Goal: Communication & Community: Answer question/provide support

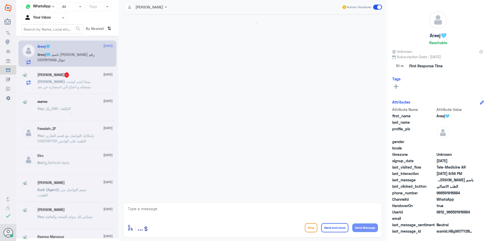
scroll to position [93, 0]
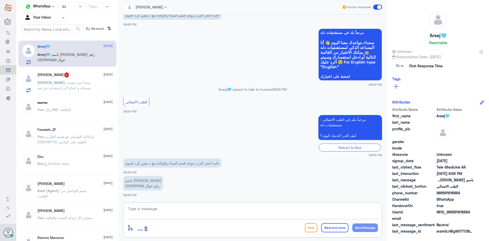
click at [192, 211] on textarea at bounding box center [252, 211] width 251 height 12
paste textarea "مرحبا معك [PERSON_NAME] من الطب الاتصالي"
type textarea "مرحبا معك [PERSON_NAME] من الطب الاتصالي"
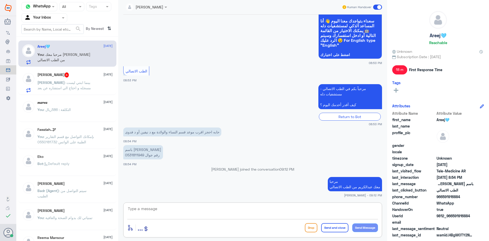
paste textarea "بإمكانك حجز موعد عن طريق التطبيق أو بالاتصال على الرقم الموحد 920012222"
type textarea "بإمكانك حجز موعد عن طريق التطبيق أو بالاتصال على الرقم الموحد 920012222"
click at [334, 229] on button "Send and close" at bounding box center [334, 227] width 27 height 9
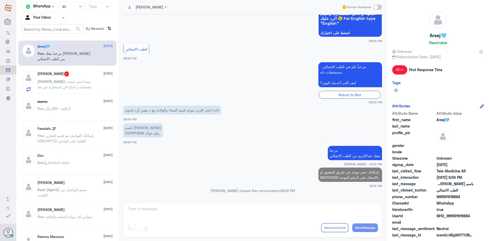
click at [86, 82] on span ": بينما ابنتي ليست مسجله و احتاج الي استشاره عن بعد" at bounding box center [64, 84] width 54 height 10
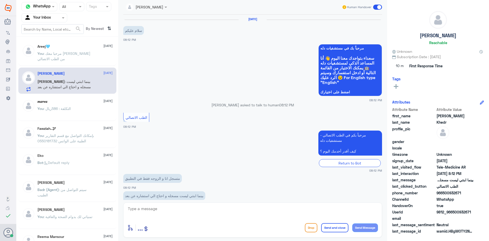
scroll to position [10, 0]
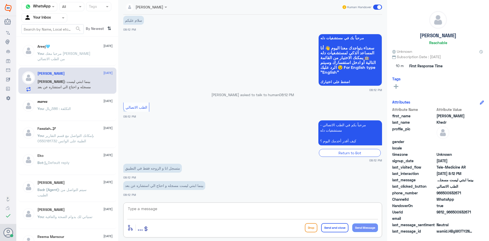
click at [168, 209] on textarea at bounding box center [252, 211] width 251 height 12
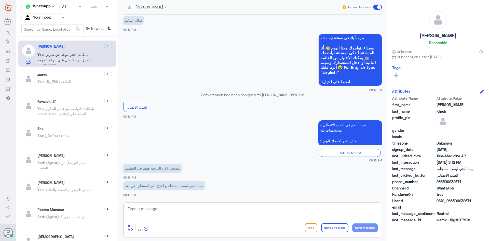
paste textarea "مرحبا معك [PERSON_NAME] من الطب الاتصالي"
type textarea "مرحبا معك [PERSON_NAME] من الطب الاتصالي"
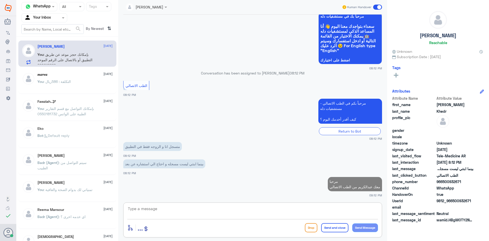
click at [314, 214] on textarea at bounding box center [252, 211] width 251 height 12
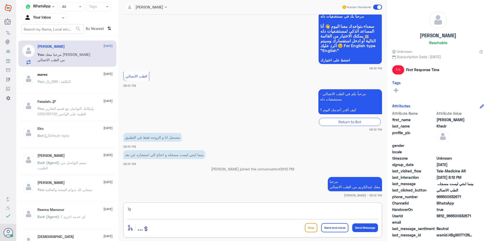
type textarea "i"
type textarea "هل ابنتك مضافة للملف في مستشفى دله ؟"
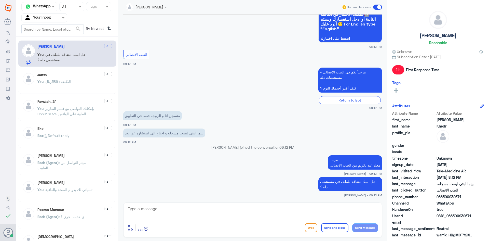
drag, startPoint x: 461, startPoint y: 196, endPoint x: 443, endPoint y: 199, distance: 18.8
click at [443, 199] on span "966500932671" at bounding box center [455, 196] width 37 height 5
copy span "500932671"
click at [236, 217] on textarea at bounding box center [252, 211] width 251 height 12
click at [376, 7] on span at bounding box center [377, 7] width 9 height 5
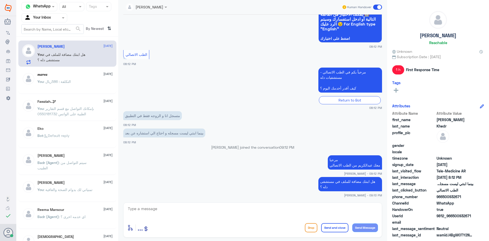
click at [0, 0] on input "checkbox" at bounding box center [0, 0] width 0 height 0
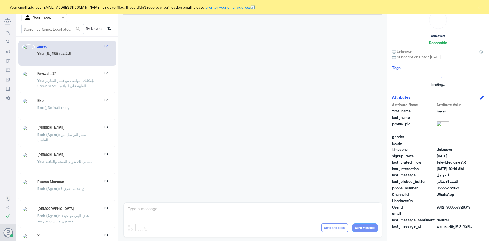
click at [478, 8] on button "×" at bounding box center [478, 7] width 5 height 5
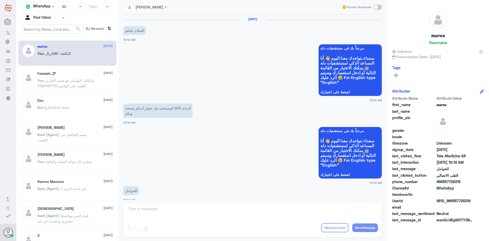
scroll to position [258, 0]
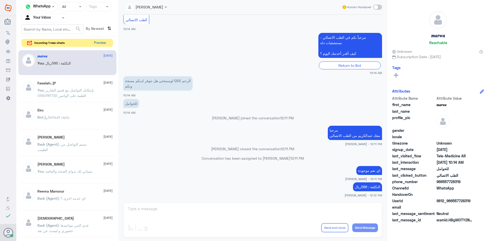
click at [98, 43] on button "Preview" at bounding box center [100, 43] width 16 height 8
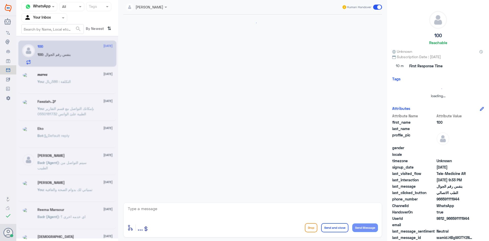
scroll to position [259, 0]
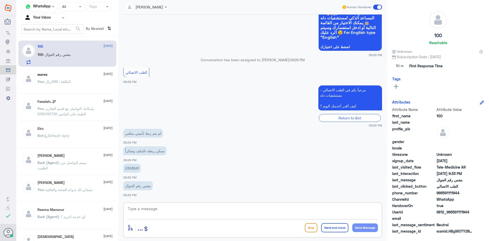
click at [159, 209] on textarea at bounding box center [252, 211] width 251 height 12
paste textarea "مرحبا معك [PERSON_NAME] من الطب الاتصالي"
type textarea "مرحبا معك [PERSON_NAME] من الطب الاتصالي"
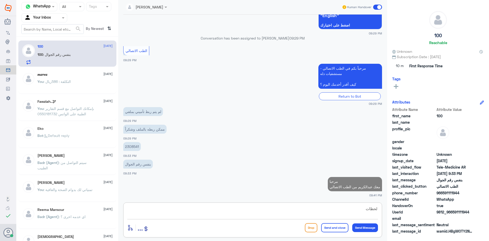
scroll to position [280, 0]
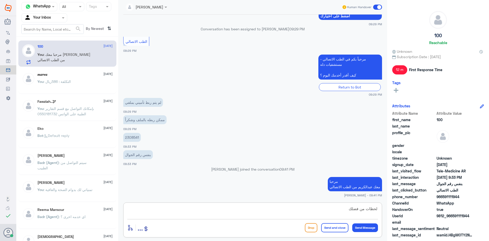
type textarea "لحظات من فضلك"
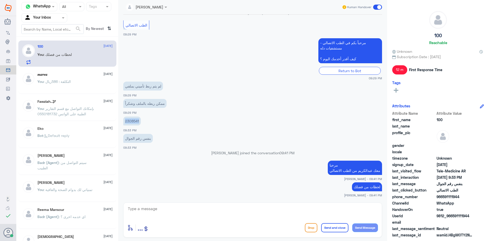
drag, startPoint x: 139, startPoint y: 121, endPoint x: 121, endPoint y: 123, distance: 19.0
click at [121, 123] on div "عبدالكريم الموسى Human Handover 12 Aug 2025 نسعد بخدمتكم ونتمنى لك دوام الصحه و…" at bounding box center [252, 121] width 269 height 242
copy p "2308541"
click at [350, 136] on app-msgs-text "بنفس رقم الجوال" at bounding box center [252, 138] width 259 height 9
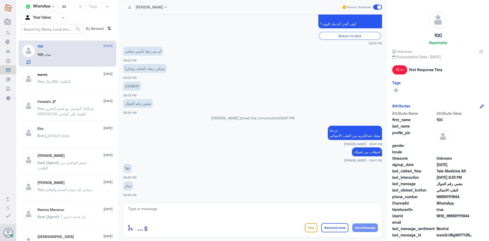
click at [219, 210] on textarea at bounding box center [252, 211] width 251 height 12
type textarea "تم ربط تأمينك الآن بإمكانك استخدام الاستشارة الفورية بتغطية التأمين"
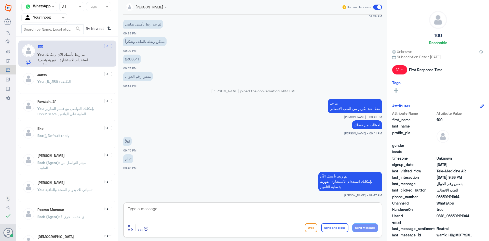
click at [348, 208] on textarea at bounding box center [252, 211] width 251 height 12
click at [304, 211] on textarea at bounding box center [252, 211] width 251 height 12
type textarea "اقدر اساعدك بشي ثاني ؟"
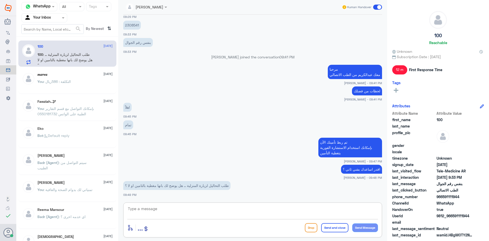
scroll to position [409, 0]
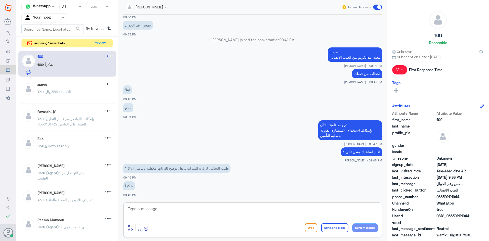
click at [201, 211] on textarea at bounding box center [252, 211] width 251 height 12
type textarea "ايه نعم يبين عندي"
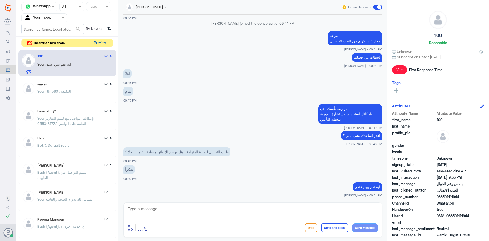
click at [99, 44] on button "Preview" at bounding box center [100, 43] width 16 height 8
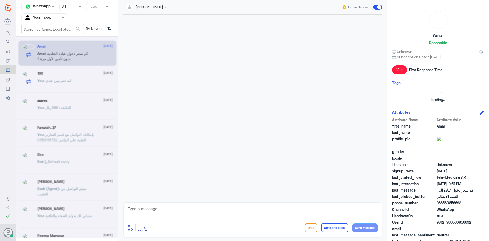
scroll to position [315, 0]
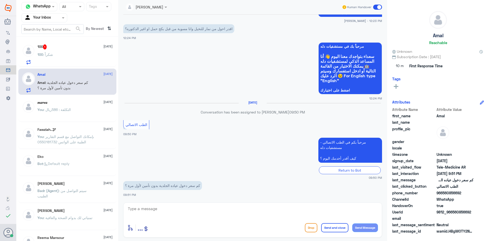
click at [71, 51] on div "100 1 8 September 100 : شكراً" at bounding box center [74, 54] width 75 height 20
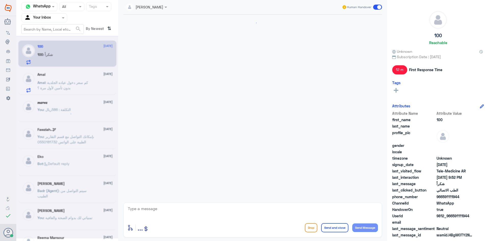
scroll to position [222, 0]
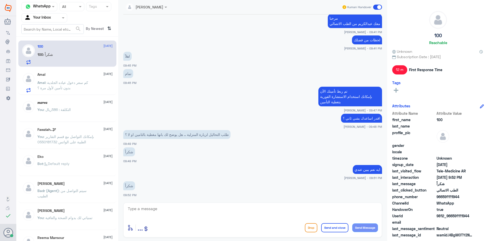
click at [293, 216] on textarea at bounding box center [252, 211] width 251 height 12
click at [348, 211] on textarea at bounding box center [252, 211] width 251 height 12
click at [331, 211] on textarea at bounding box center [252, 211] width 251 height 12
type textarea "التحاليل المنزليه يغطيها تأمينك"
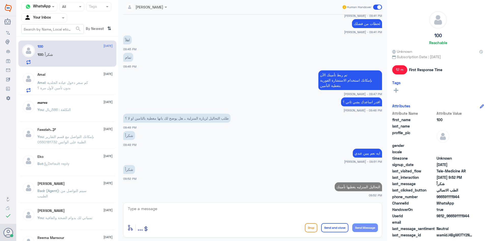
click at [53, 80] on p "Amal : كم سعر دخول عياده الجلدية بدون تأمين لأول مرة ؟" at bounding box center [65, 86] width 57 height 13
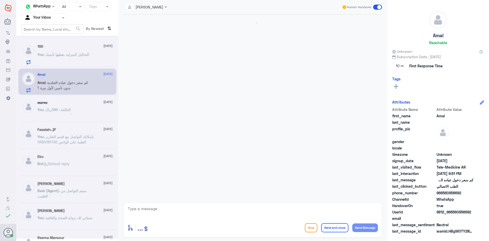
scroll to position [315, 0]
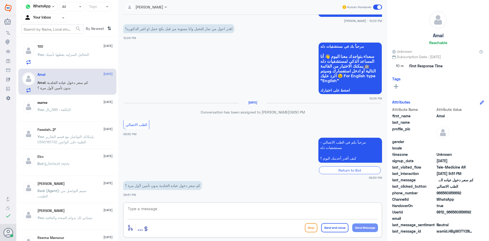
click at [178, 209] on textarea at bounding box center [252, 211] width 251 height 12
type textarea "اسعار العيادات تختلف وتختلف كشفية كل دكتور"
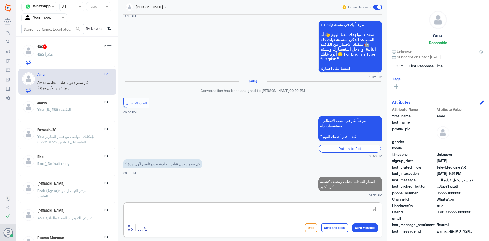
scroll to position [336, 0]
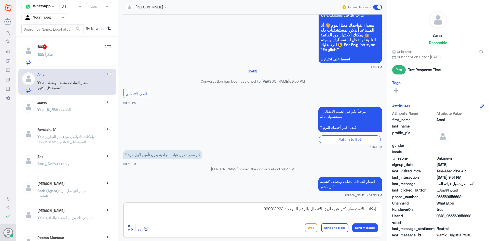
type textarea "بإمكانك الاستفسار اكثر عن طريق الاتصال بالرقم الموحد : 920012222"
click at [332, 228] on button "Send and close" at bounding box center [334, 227] width 27 height 9
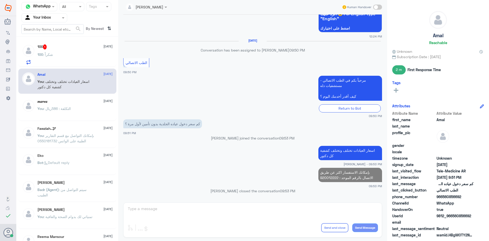
click at [63, 59] on div "100 : شكراً" at bounding box center [74, 58] width 75 height 11
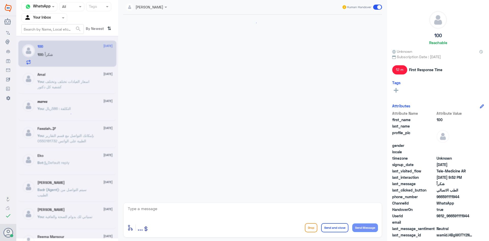
scroll to position [197, 0]
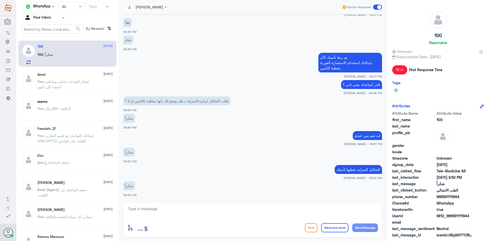
click at [232, 208] on textarea at bounding box center [252, 211] width 251 height 12
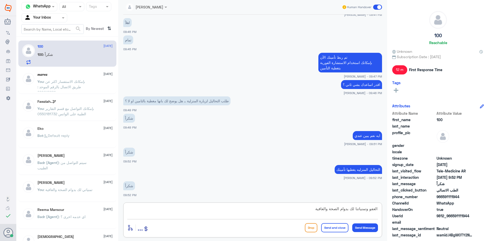
type textarea "العفو وتمنياتنا لك بدوام الصحة والعافية"
click at [332, 225] on button "Send and close" at bounding box center [334, 227] width 27 height 9
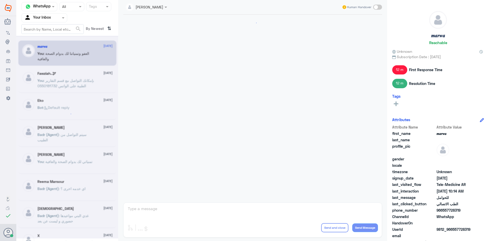
scroll to position [258, 0]
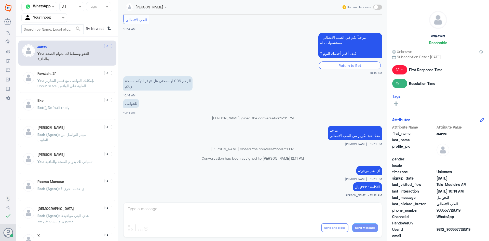
click at [359, 103] on app-msgs-text "للحوامل" at bounding box center [252, 103] width 259 height 9
click at [63, 18] on span at bounding box center [63, 17] width 3 height 1
click at [52, 31] on div "All" at bounding box center [44, 29] width 46 height 9
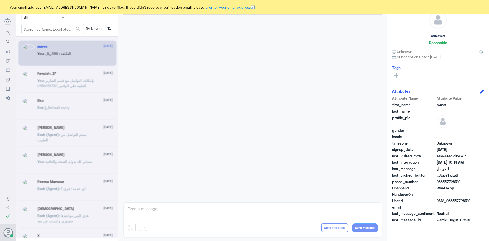
click at [479, 7] on button "×" at bounding box center [478, 7] width 5 height 5
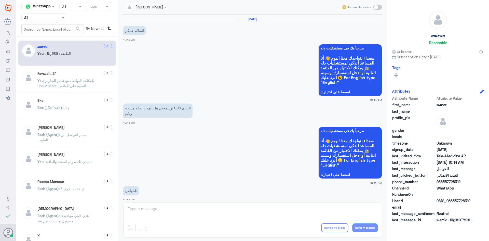
scroll to position [258, 0]
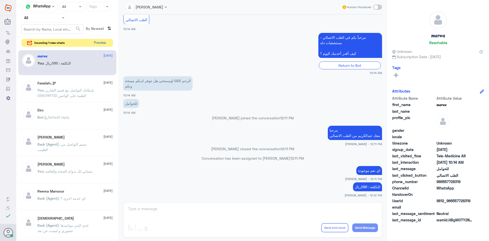
click at [100, 44] on button "Preview" at bounding box center [100, 43] width 16 height 8
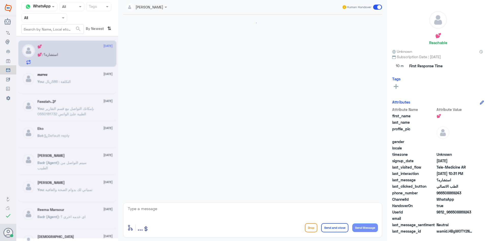
scroll to position [30, 0]
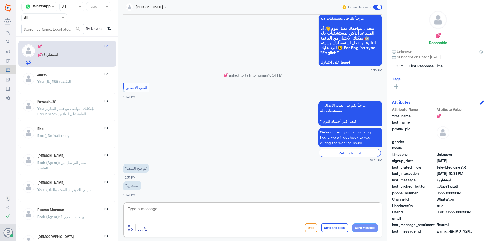
click at [188, 206] on textarea at bounding box center [252, 211] width 251 height 12
paste textarea "مرحبا معك [PERSON_NAME] من الطب الاتصالي"
type textarea "مرحبا معك [PERSON_NAME] من الطب الاتصالي"
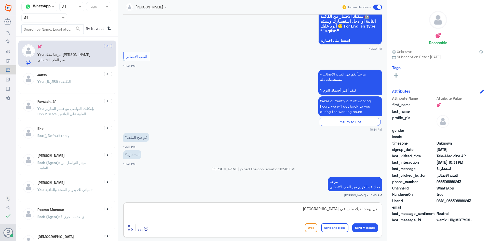
type textarea "هل يوجد لديك ملف في مستشفى دله ؟"
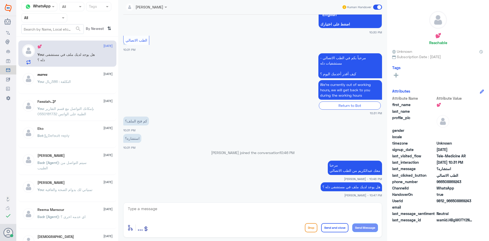
click at [375, 8] on span at bounding box center [377, 7] width 9 height 5
click at [0, 0] on input "checkbox" at bounding box center [0, 0] width 0 height 0
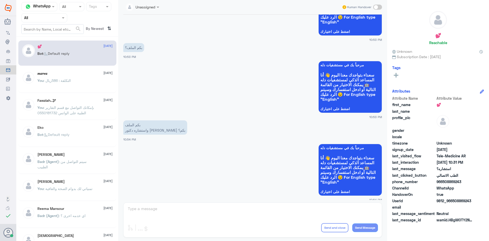
scroll to position [314, 0]
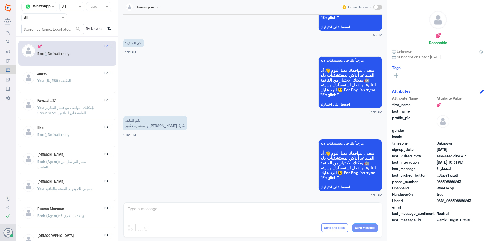
click at [378, 7] on span at bounding box center [377, 7] width 9 height 5
click at [0, 0] on input "checkbox" at bounding box center [0, 0] width 0 height 0
click at [240, 208] on textarea at bounding box center [252, 211] width 251 height 12
type textarea "هل يوجد لديك تأمين طبي ؟"
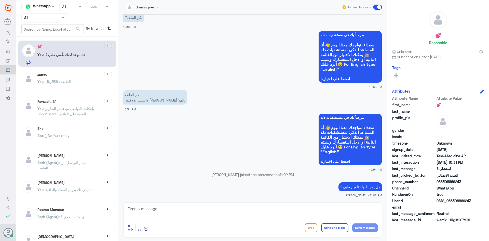
drag, startPoint x: 471, startPoint y: 201, endPoint x: 453, endPoint y: 201, distance: 17.3
click at [453, 201] on span "9812_966508869243" at bounding box center [455, 200] width 37 height 5
copy span "508869243"
click at [372, 103] on app-msgs-text "بكم الملف واستشاره دكتور [PERSON_NAME] بكم؟" at bounding box center [252, 97] width 259 height 15
click at [232, 210] on textarea at bounding box center [252, 211] width 251 height 12
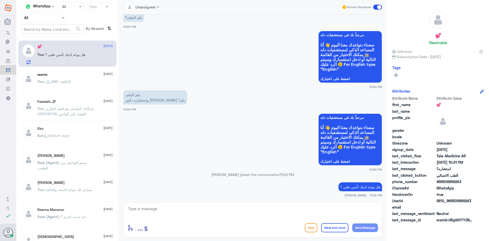
click at [376, 6] on span at bounding box center [377, 7] width 9 height 5
click at [0, 0] on input "checkbox" at bounding box center [0, 0] width 0 height 0
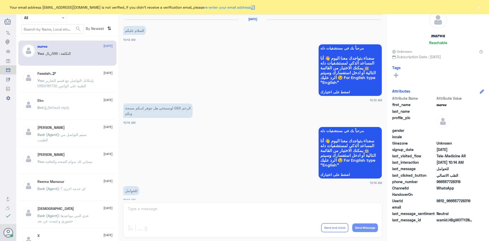
scroll to position [258, 0]
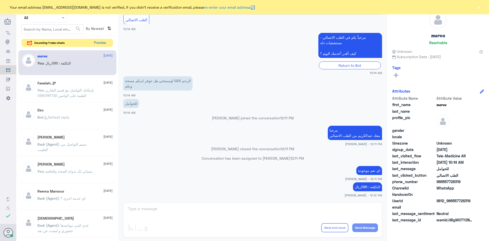
click at [103, 44] on button "Preview" at bounding box center [100, 43] width 16 height 8
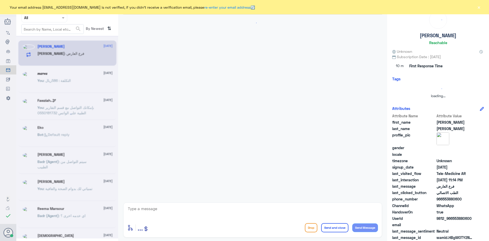
scroll to position [317, 0]
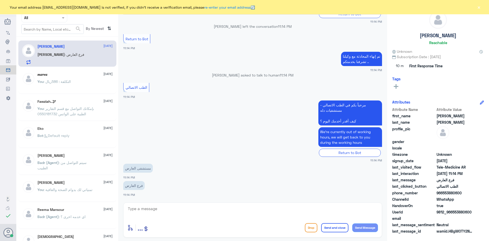
click at [175, 212] on textarea at bounding box center [252, 211] width 251 height 12
paste textarea "مرحبا معك [PERSON_NAME] من الطب الاتصالي"
type textarea "مرحبا معك [PERSON_NAME] من الطب الاتصالي"
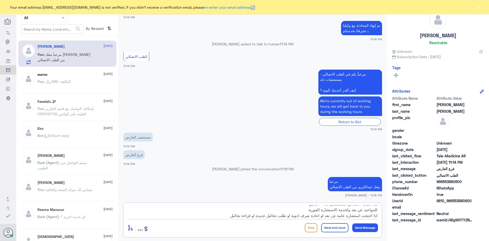
scroll to position [354, 0]
type textarea "هنا الطب الاتصالي لمستشفى دله - النخيل للمواعيد عن بعد ولخدمة الاستشارة الفورية…"
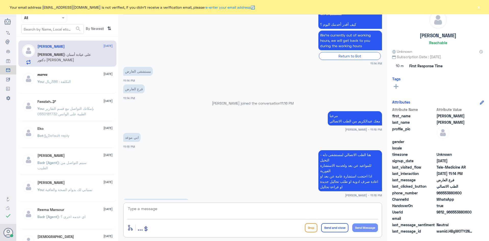
scroll to position [420, 0]
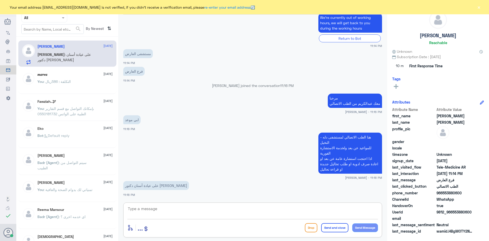
paste textarea "بإمكانك حجز موعد عن طريق التطبيق أو بالاتصال على الرقم الموحد 920012222"
type textarea "بإمكانك حجز موعد عن طريق التطبيق أو بالاتصال على الرقم الموحد 920012222"
click at [336, 230] on button "Send and close" at bounding box center [334, 227] width 27 height 9
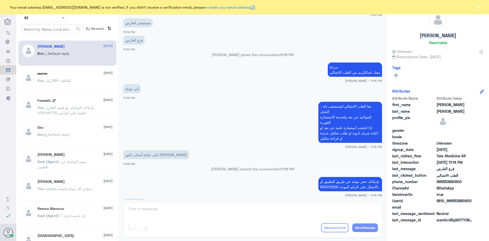
scroll to position [519, 0]
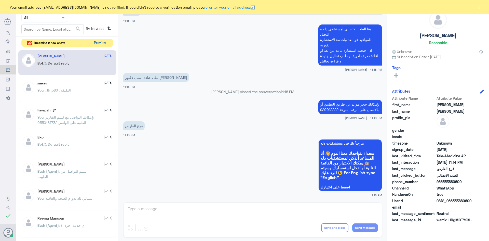
click at [100, 41] on button "Preview" at bounding box center [100, 43] width 16 height 8
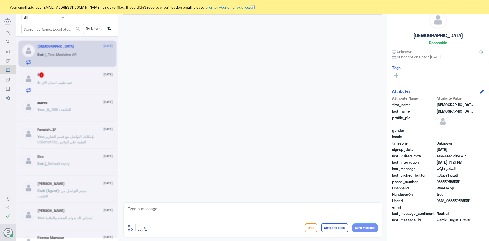
scroll to position [436, 0]
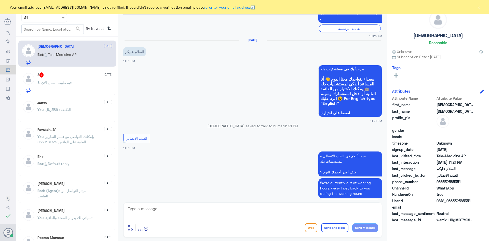
click at [70, 78] on div "S 7 8 September S : فيه طبيب اسنان الان" at bounding box center [74, 82] width 75 height 20
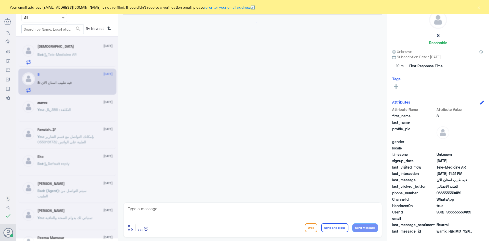
scroll to position [306, 0]
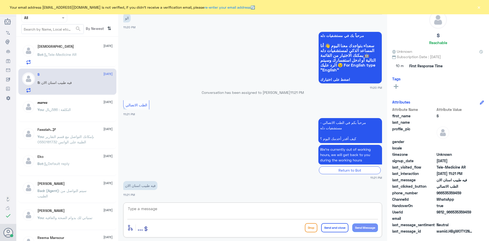
click at [201, 213] on textarea at bounding box center [252, 211] width 251 height 12
paste textarea "1014291"
type textarea "1"
paste textarea "مرحبا معك [PERSON_NAME] من الطب الاتصالي"
type textarea "مرحبا معك [PERSON_NAME] من الطب الاتصالي"
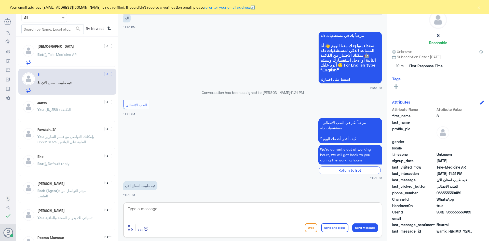
scroll to position [327, 0]
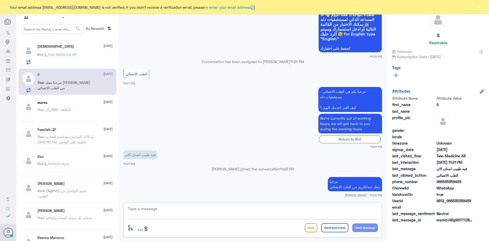
click at [59, 17] on div at bounding box center [44, 18] width 45 height 6
click at [51, 39] on b "Unassigned" at bounding box center [42, 39] width 19 height 4
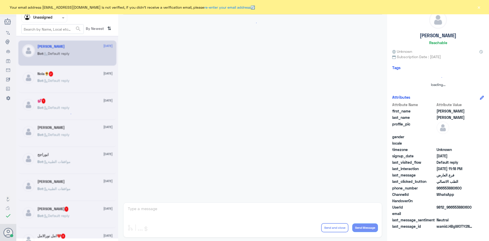
scroll to position [304, 0]
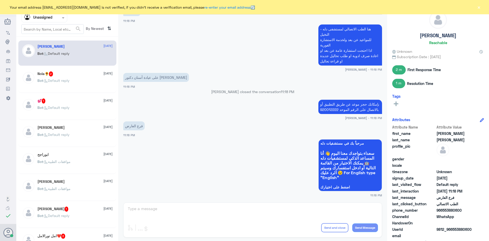
click at [70, 58] on p "Bot : Default reply" at bounding box center [53, 57] width 32 height 13
click at [337, 57] on p "هنا الطب الاتصالي لمستشفى دله - النخيل للمواعيد عن بعد ولخدمة الاستشارة الفورية…" at bounding box center [350, 44] width 64 height 41
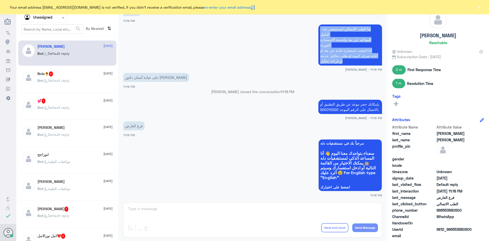
drag, startPoint x: 344, startPoint y: 62, endPoint x: 317, endPoint y: 28, distance: 43.0
click at [318, 28] on p "هنا الطب الاتصالي لمستشفى دله - النخيل للمواعيد عن بعد ولخدمة الاستشارة الفورية…" at bounding box center [350, 44] width 64 height 41
copy p "هنا الطب الاتصالي لمستشفى دله - النخيل للمواعيد عن بعد ولخدمة الاستشارة الفورية…"
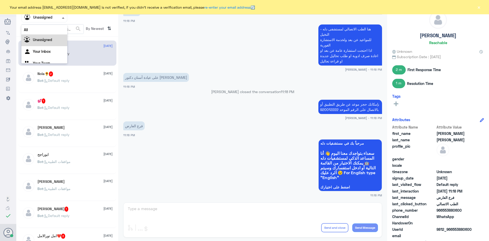
click at [64, 17] on span at bounding box center [63, 17] width 3 height 1
click at [51, 32] on div "All" at bounding box center [44, 29] width 46 height 9
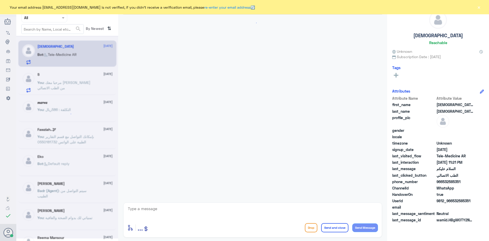
scroll to position [436, 0]
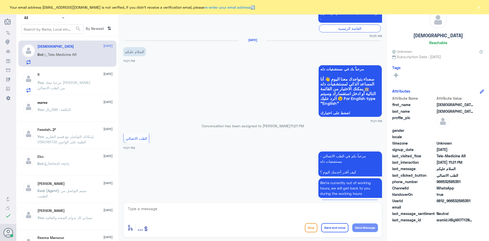
click at [63, 76] on div "S 8 September" at bounding box center [74, 74] width 75 height 4
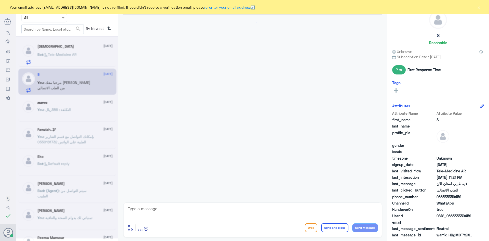
scroll to position [337, 0]
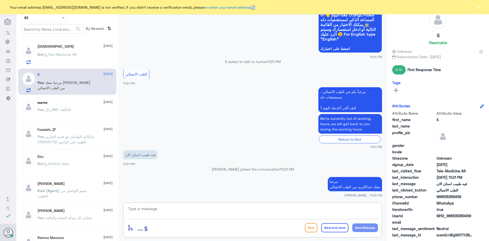
click at [190, 208] on textarea at bounding box center [252, 211] width 251 height 12
paste textarea "هنا الطب الاتصالي لمستشفى دله - النخيل للمواعيد عن بعد ولخدمة الاستشارة الفورية…"
type textarea "هنا الطب الاتصالي لمستشفى دله - النخيل للمواعيد عن بعد ولخدمة الاستشارة الفورية…"
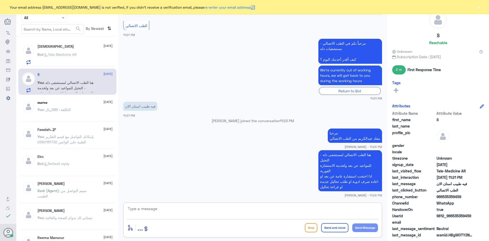
paste textarea "بإمكانك حجز موعد عن طريق التطبيق أو بالاتصال على الرقم الموحد 920012222"
type textarea "بإمكانك حجز موعد عن طريق التطبيق أو بالاتصال على الرقم الموحد 920012222"
click at [335, 228] on button "Send and close" at bounding box center [334, 227] width 27 height 9
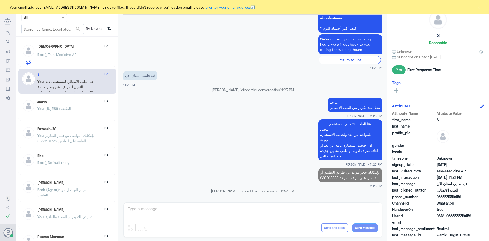
click at [84, 57] on div "Bot : Tele-Medicine AR" at bounding box center [74, 58] width 75 height 11
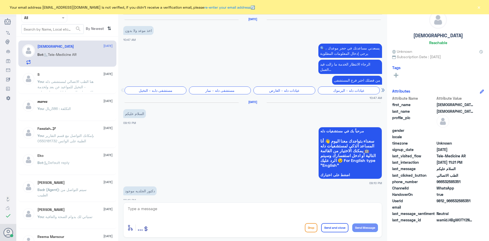
scroll to position [436, 0]
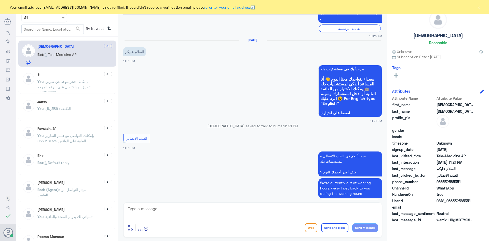
click at [272, 207] on textarea at bounding box center [252, 211] width 251 height 12
paste textarea "مرحبا معك [PERSON_NAME] من الطب الاتصالي"
type textarea "مرحبا معك [PERSON_NAME] من الطب الاتصالي"
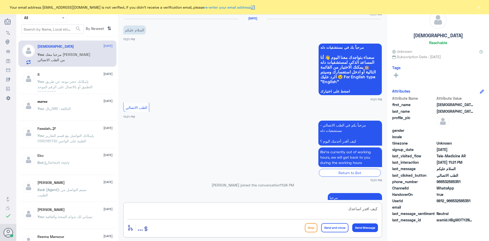
type textarea "كيف اقدر اساعدك ؟"
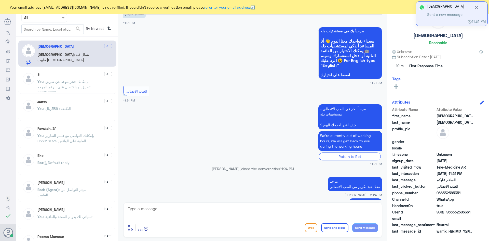
scroll to position [492, 0]
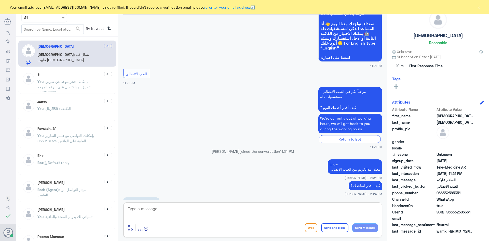
click at [184, 209] on textarea at bounding box center [252, 211] width 251 height 12
paste textarea "هنا الطب الاتصالي لمستشفى دله - النخيل للمواعيد عن بعد ولخدمة الاستشارة الفورية…"
type textarea "هنا الطب الاتصالي لمستشفى دله - النخيل للمواعيد عن بعد ولخدمة الاستشارة الفورية…"
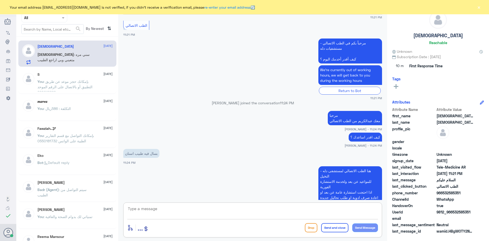
scroll to position [558, 0]
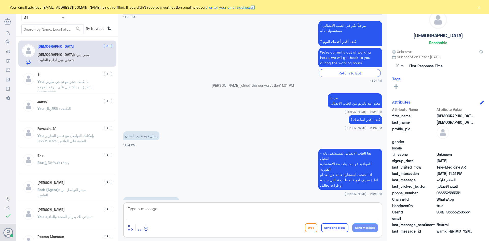
paste textarea "بإمكانك حجز موعد عن طريق التطبيق أو بالاتصال على الرقم الموحد 920012222"
type textarea "بإمكانك حجز موعد عن طريق التطبيق أو بالاتصال على الرقم الموحد 920012222"
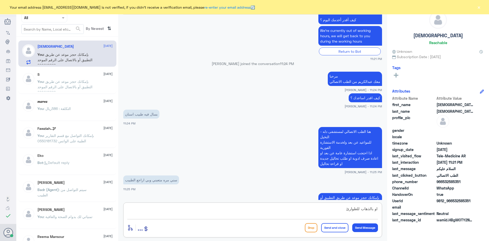
type textarea "او بالذهاب للطوارئ"
click at [327, 225] on button "Send and close" at bounding box center [334, 227] width 27 height 9
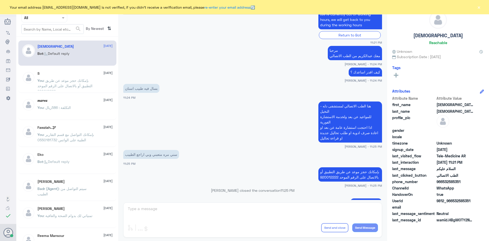
scroll to position [756, 0]
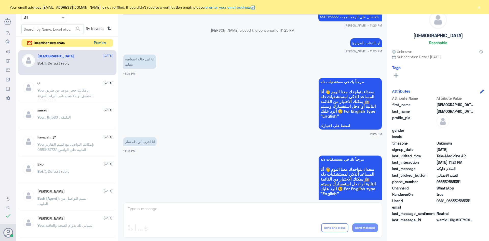
click at [101, 45] on button "Preview" at bounding box center [100, 43] width 16 height 8
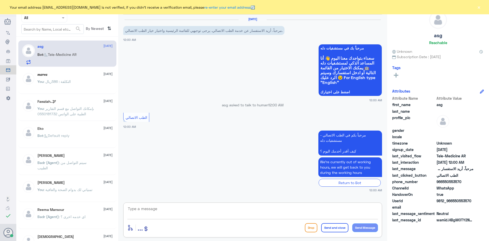
click at [173, 208] on textarea at bounding box center [252, 211] width 251 height 12
paste textarea "مرحبا معك [PERSON_NAME] من الطب الاتصالي"
type textarea "مرحبا معك [PERSON_NAME] من الطب الاتصالي"
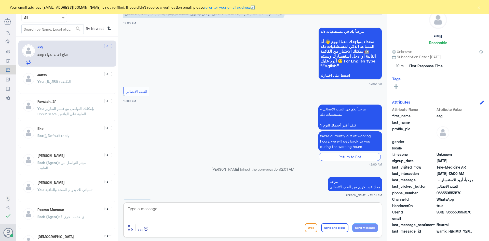
scroll to position [34, 0]
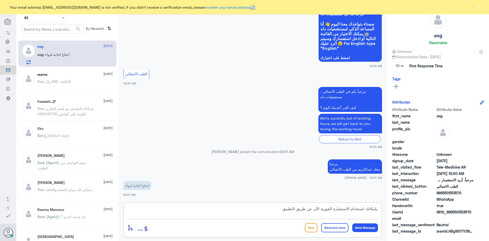
type textarea "بإمكانك استخدام الاستشارة الفورية الآن عن طريق التطبيق"
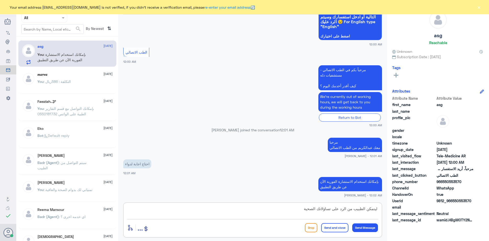
type textarea "ليتمكن الطبيب من الرد على تساؤلاتك الصحية"
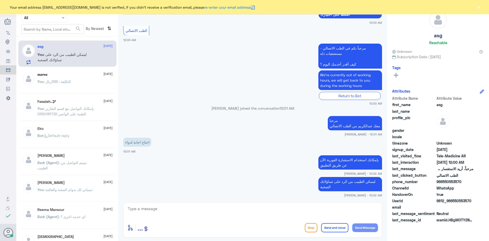
drag, startPoint x: 461, startPoint y: 182, endPoint x: 444, endPoint y: 183, distance: 17.9
click at [444, 183] on span "966550553570" at bounding box center [455, 181] width 37 height 5
copy span "550553570"
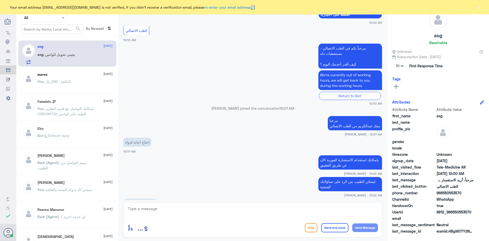
scroll to position [95, 0]
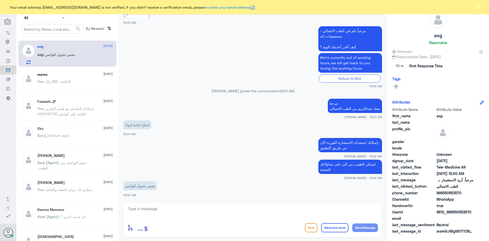
click at [202, 208] on textarea at bounding box center [252, 211] width 251 height 12
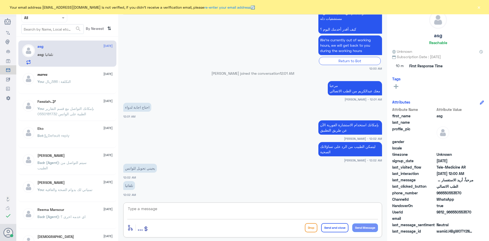
click at [202, 208] on textarea at bounding box center [252, 211] width 251 height 12
click at [184, 205] on textarea at bounding box center [252, 211] width 251 height 12
type textarea "ط"
type textarea "ثواني اشوف اذا فيه احد من الاطباء موجود"
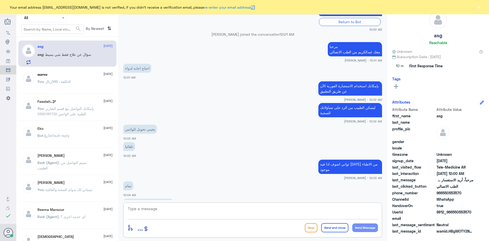
scroll to position [169, 0]
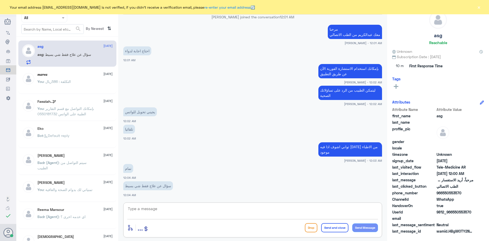
click at [248, 205] on textarea at bounding box center [252, 211] width 251 height 12
type textarea "ا"
type textarea "طيب ممكن تطرح تساؤلك هنا"
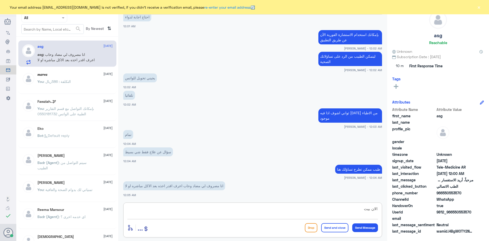
scroll to position [273, 0]
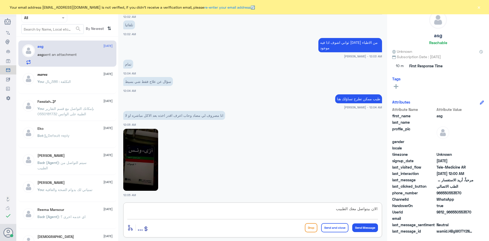
type textarea "الان بيتواصل معك الطبيب"
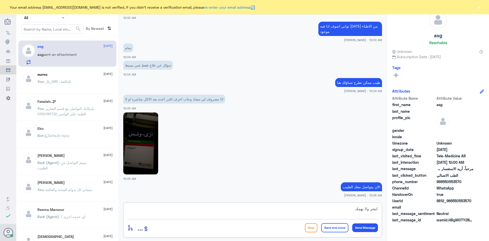
type textarea "ابشر ولا يهمك"
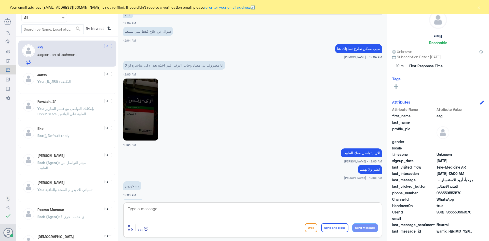
scroll to position [340, 0]
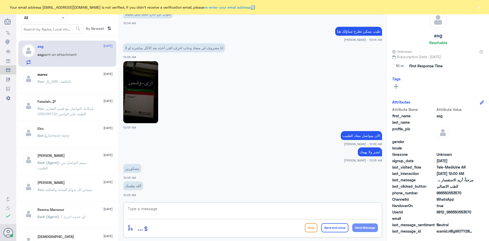
click at [263, 206] on textarea at bounding box center [252, 211] width 251 height 12
click at [172, 206] on textarea at bounding box center [252, 211] width 251 height 12
type textarea "ويطمن قلبك وتمنياتي لك بدوام الصحة والعافية"
click at [326, 227] on button "Send and close" at bounding box center [334, 227] width 27 height 9
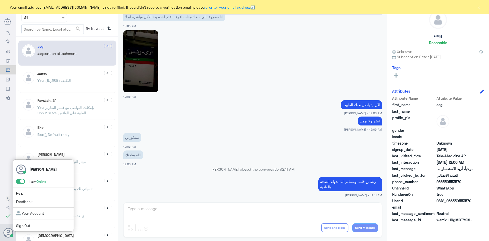
click at [20, 181] on span at bounding box center [20, 181] width 9 height 5
click at [0, 0] on input "checkbox" at bounding box center [0, 0] width 0 height 0
